Goal: Task Accomplishment & Management: Manage account settings

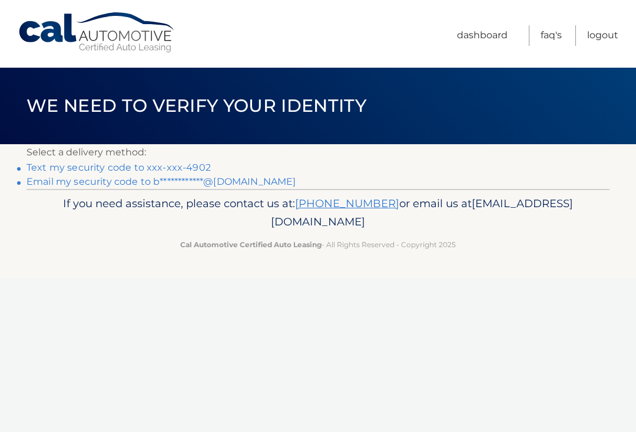
click at [186, 164] on link "Text my security code to xxx-xxx-4902" at bounding box center [119, 167] width 184 height 11
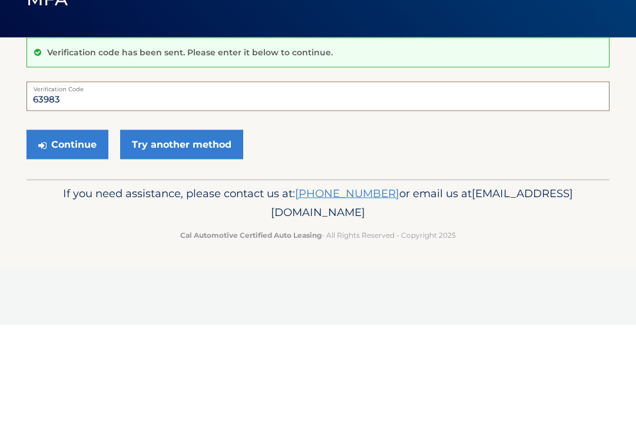
type input "639830"
click at [67, 237] on button "Continue" at bounding box center [68, 251] width 82 height 29
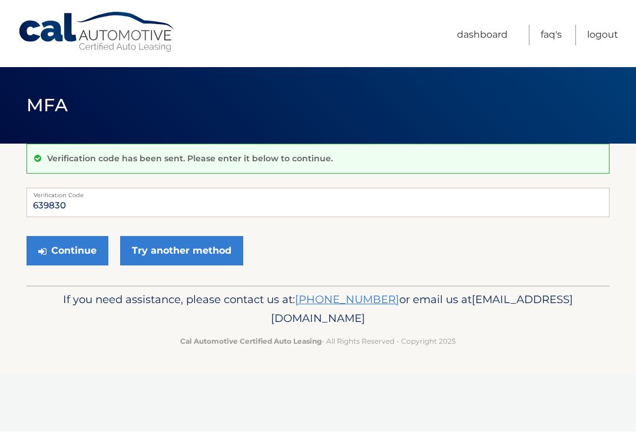
click at [192, 253] on link "Try another method" at bounding box center [181, 251] width 123 height 29
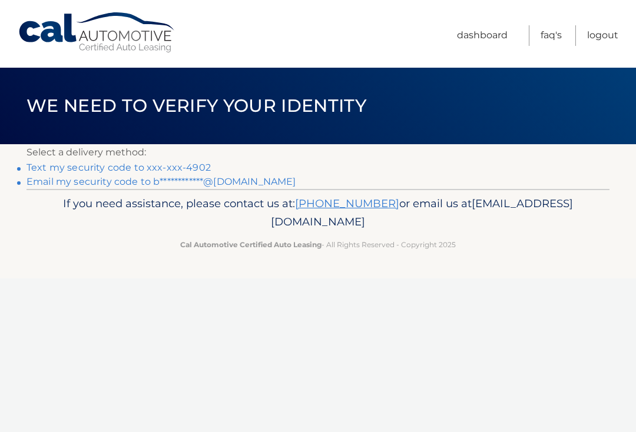
click at [186, 170] on link "Text my security code to xxx-xxx-4902" at bounding box center [119, 167] width 184 height 11
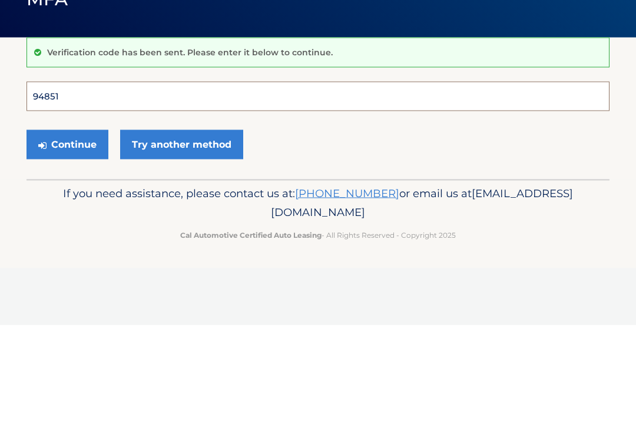
type input "948513"
click at [67, 237] on button "Continue" at bounding box center [68, 251] width 82 height 29
click at [65, 253] on button "Continue" at bounding box center [68, 251] width 82 height 29
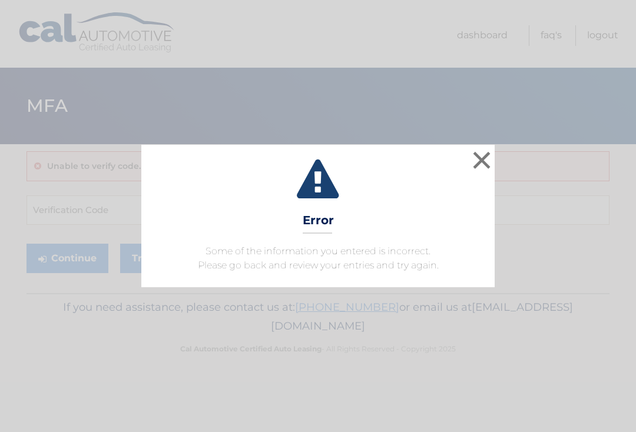
click at [478, 164] on button "×" at bounding box center [482, 160] width 24 height 24
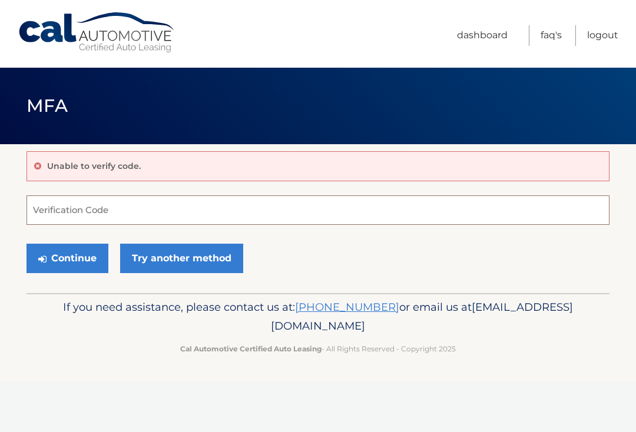
click at [134, 214] on input "Verification Code" at bounding box center [318, 210] width 583 height 29
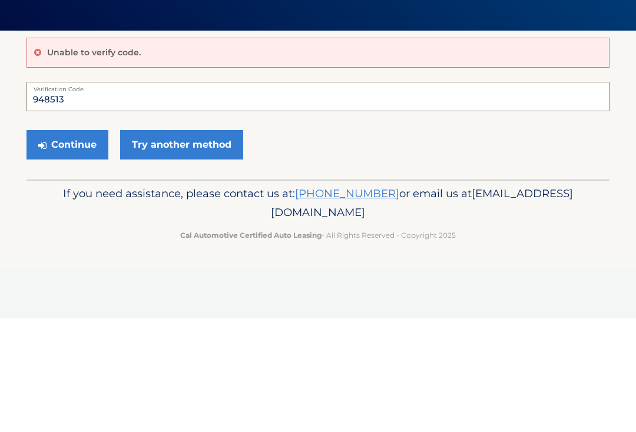
type input "948513"
click at [79, 244] on button "Continue" at bounding box center [68, 258] width 82 height 29
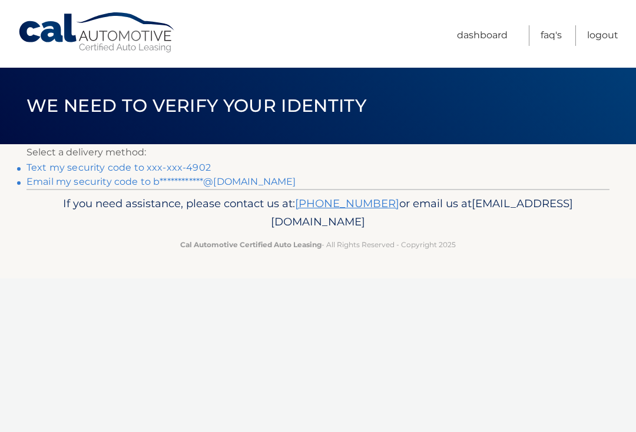
click at [495, 29] on link "Dashboard" at bounding box center [482, 35] width 51 height 21
click at [478, 39] on link "Dashboard" at bounding box center [482, 35] width 51 height 21
click at [243, 183] on link "**********" at bounding box center [161, 181] width 269 height 11
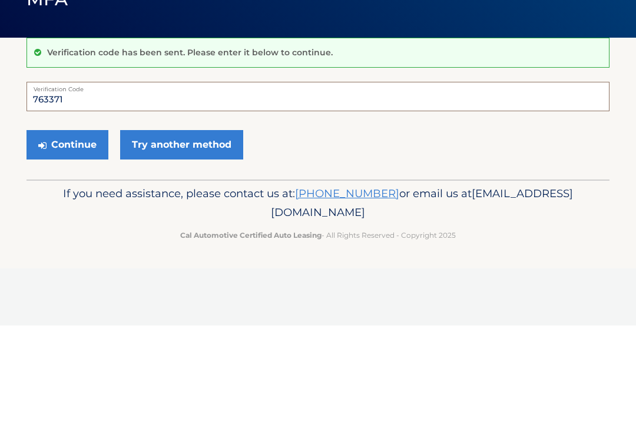
type input "763371"
click at [71, 237] on button "Continue" at bounding box center [68, 251] width 82 height 29
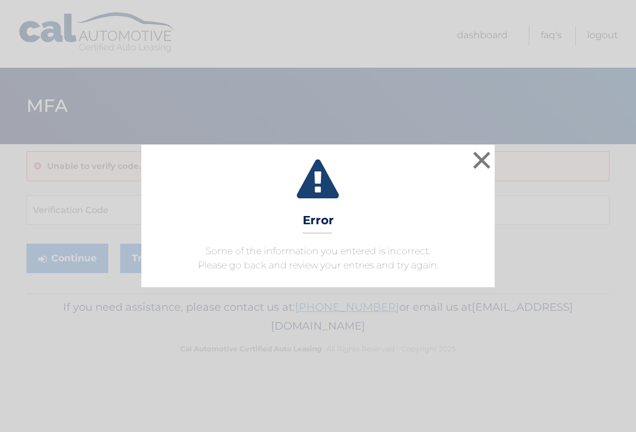
click at [481, 163] on button "×" at bounding box center [482, 160] width 24 height 24
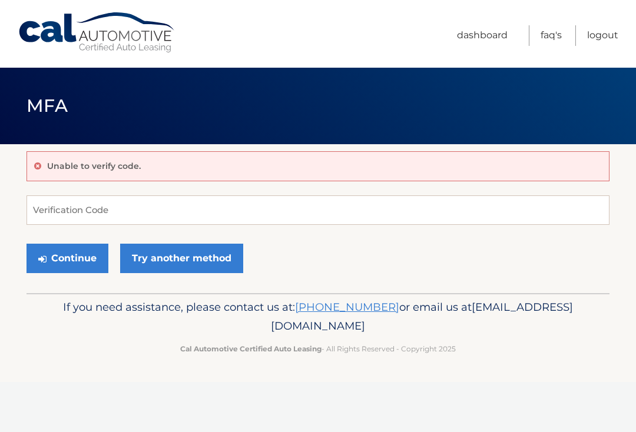
click at [599, 34] on link "Logout" at bounding box center [602, 35] width 31 height 21
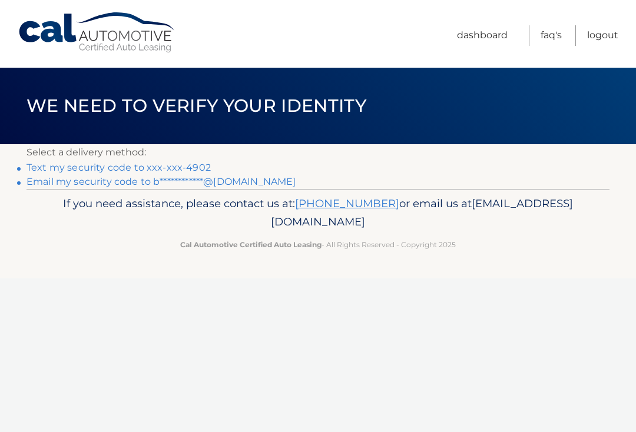
click at [193, 173] on link "Text my security code to xxx-xxx-4902" at bounding box center [119, 167] width 184 height 11
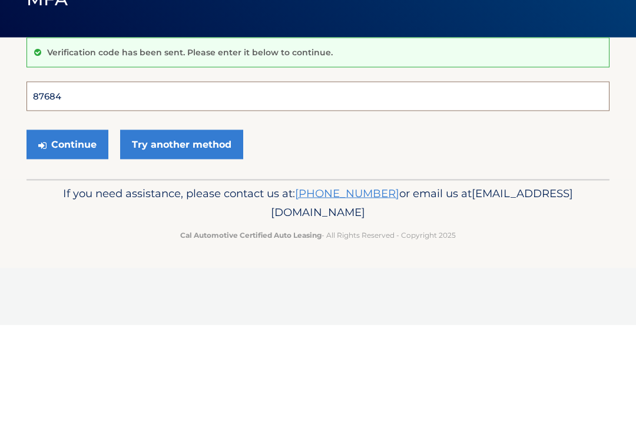
type input "876841"
click at [67, 237] on button "Continue" at bounding box center [68, 251] width 82 height 29
click at [80, 257] on button "Continue" at bounding box center [68, 251] width 82 height 29
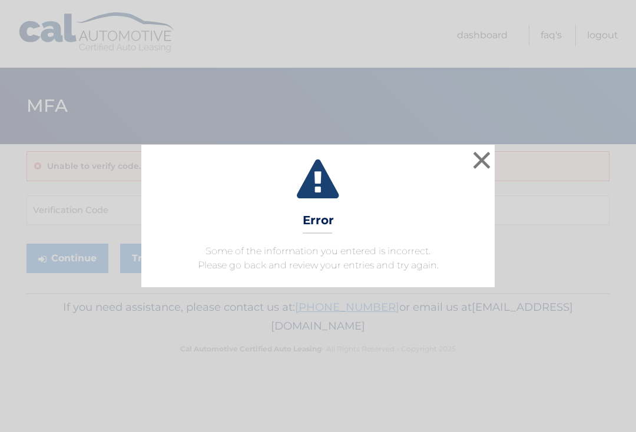
click at [484, 166] on button "×" at bounding box center [482, 160] width 24 height 24
